Goal: Task Accomplishment & Management: Manage account settings

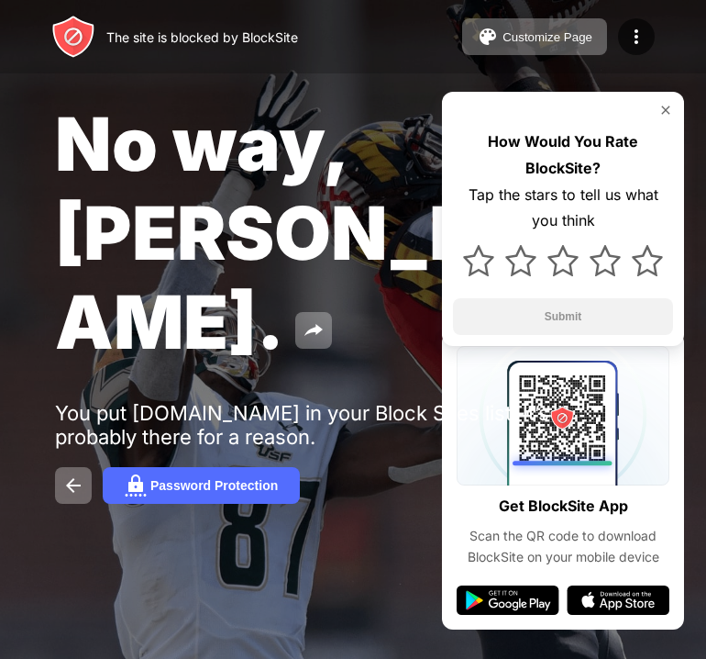
click at [653, 50] on div "Customize Page Edit Block List Redirect Customize Block Page Upgrade Password P…" at bounding box center [558, 36] width 193 height 37
click at [652, 50] on div "Customize Page Edit Block List Redirect Customize Block Page Upgrade Password P…" at bounding box center [558, 36] width 193 height 37
click at [648, 48] on div at bounding box center [636, 36] width 37 height 37
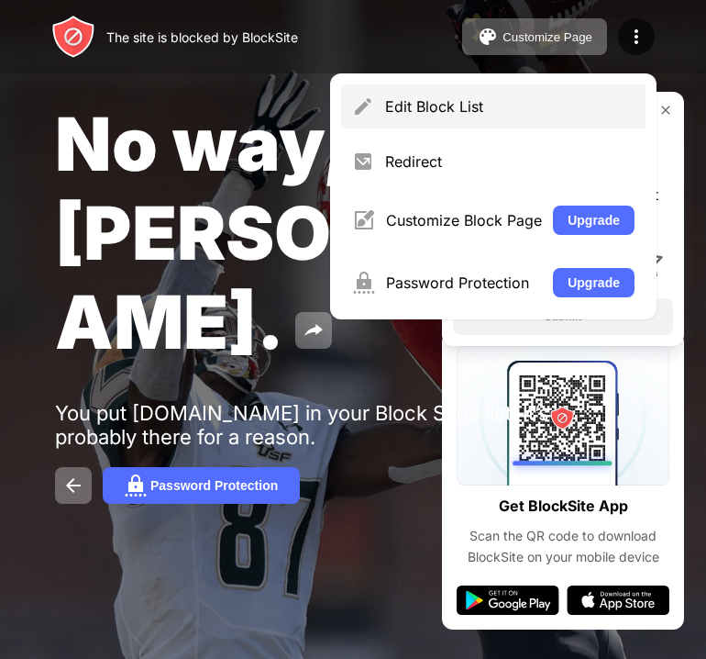
click at [441, 97] on div "Edit Block List" at bounding box center [509, 106] width 249 height 18
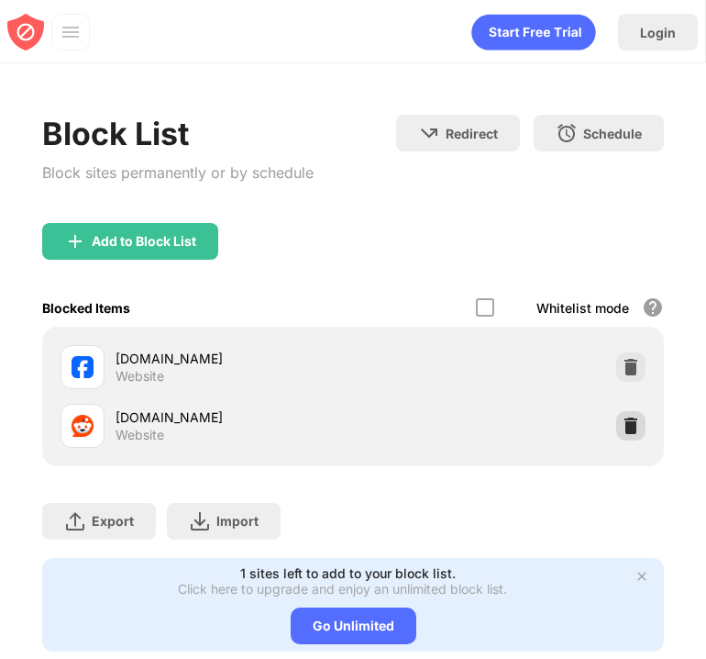
click at [622, 421] on img at bounding box center [631, 425] width 18 height 18
